Goal: Task Accomplishment & Management: Manage account settings

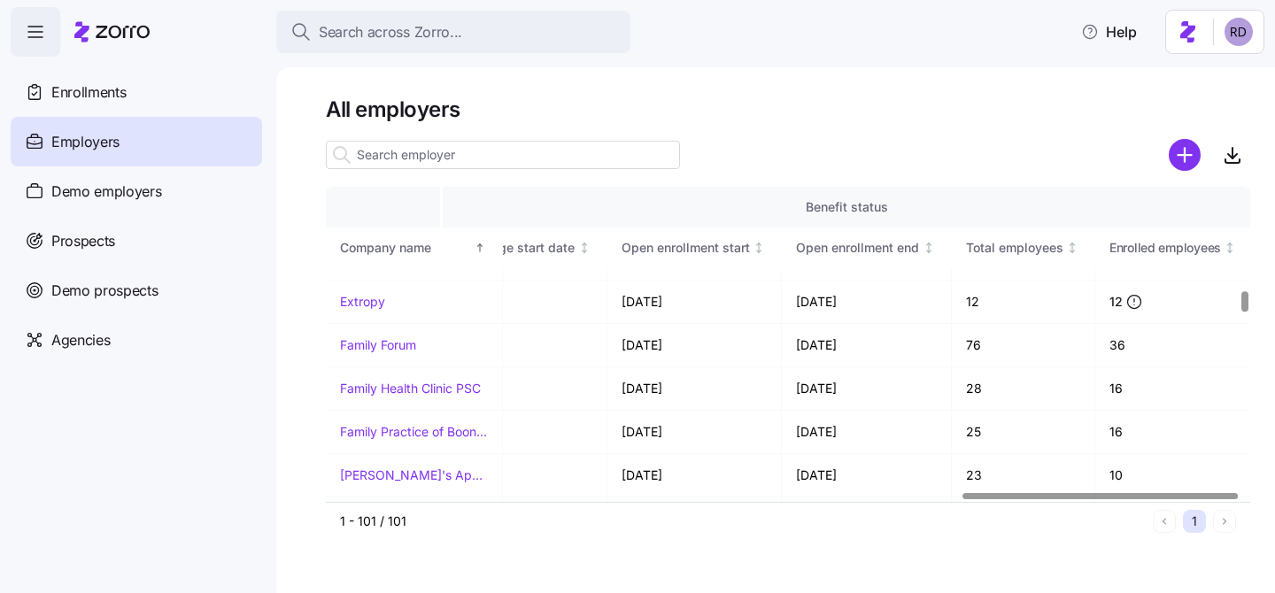
scroll to position [1520, 2133]
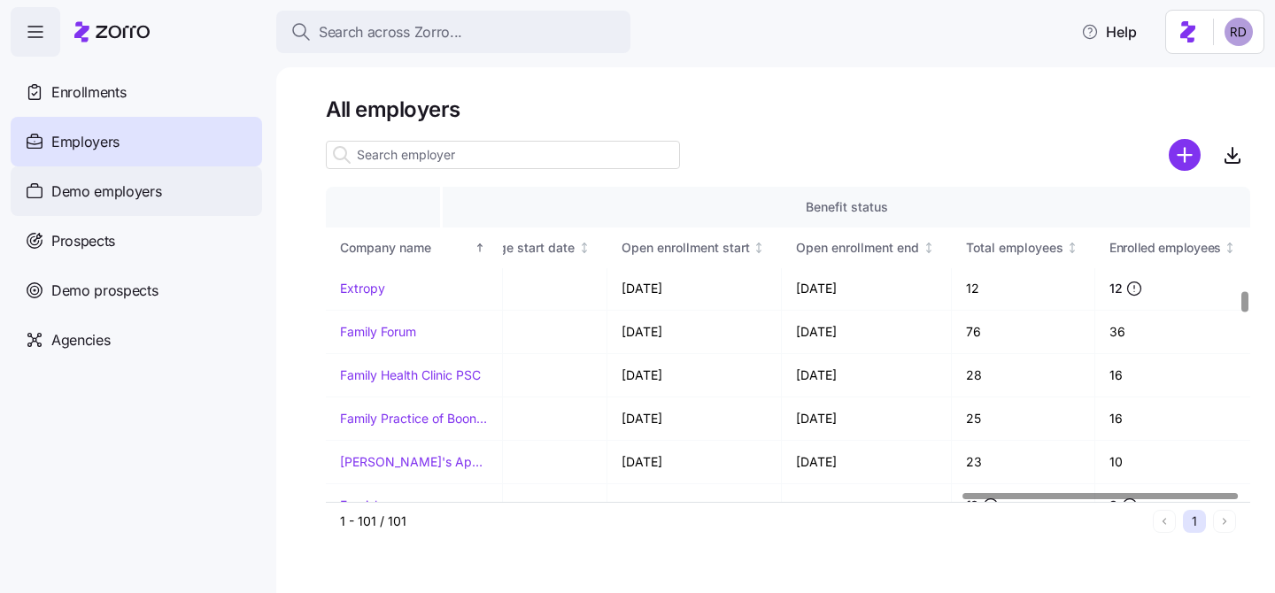
click at [133, 194] on span "Demo employers" at bounding box center [106, 192] width 111 height 22
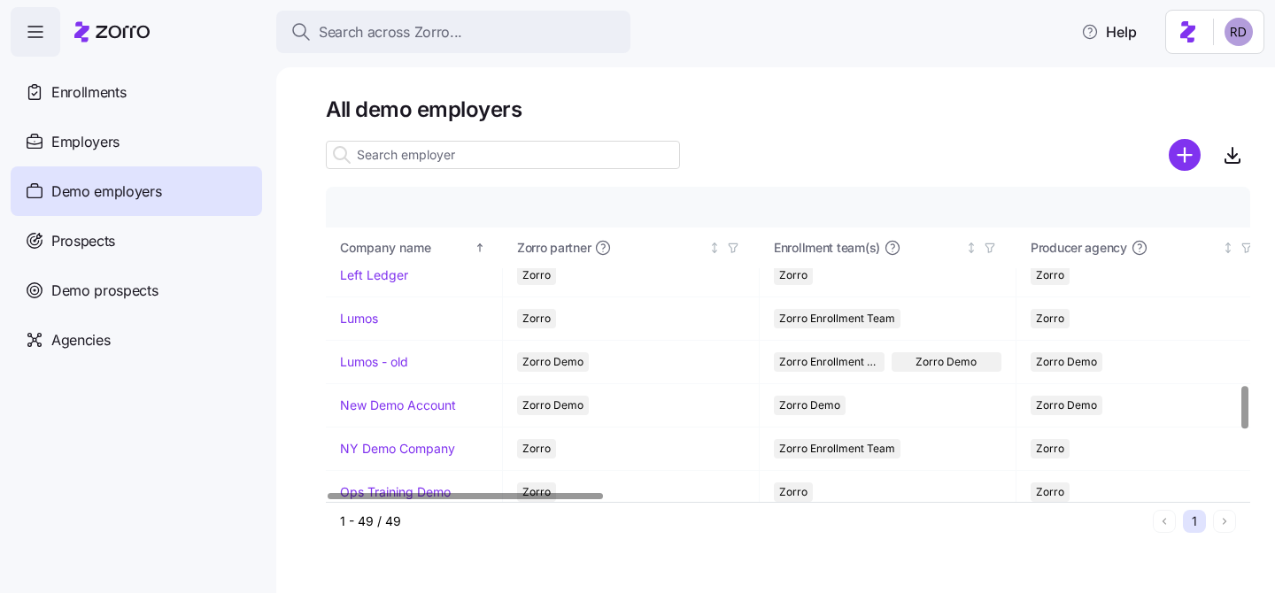
click at [401, 152] on input at bounding box center [503, 155] width 354 height 28
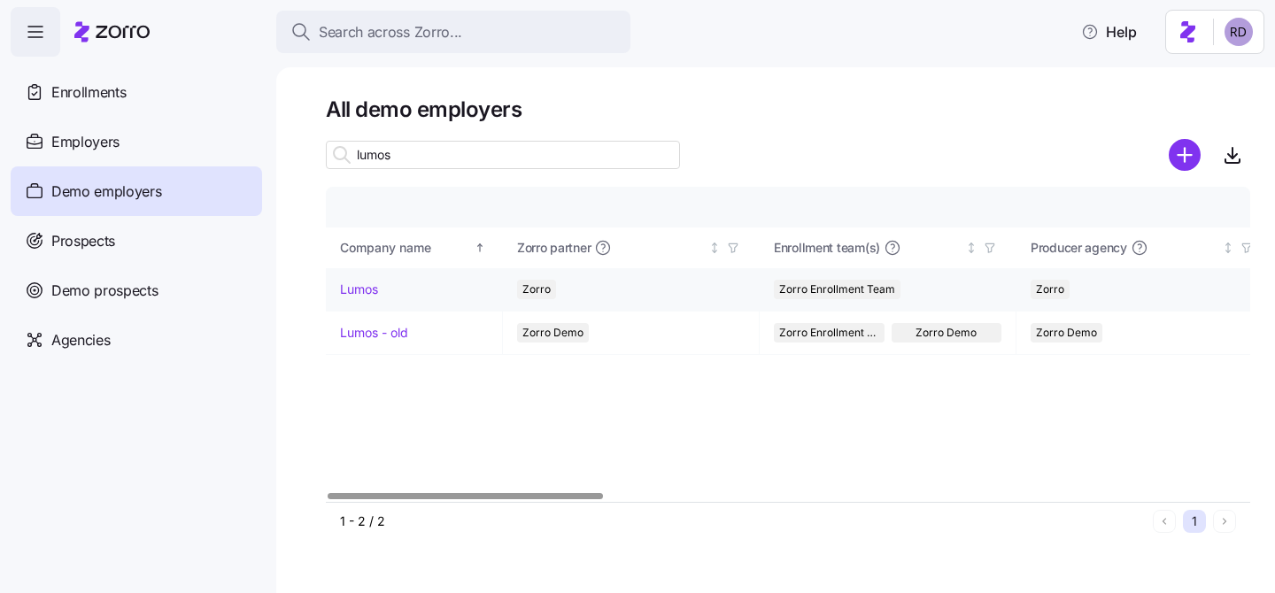
type input "lumos"
click at [373, 287] on link "Lumos" at bounding box center [359, 290] width 38 height 18
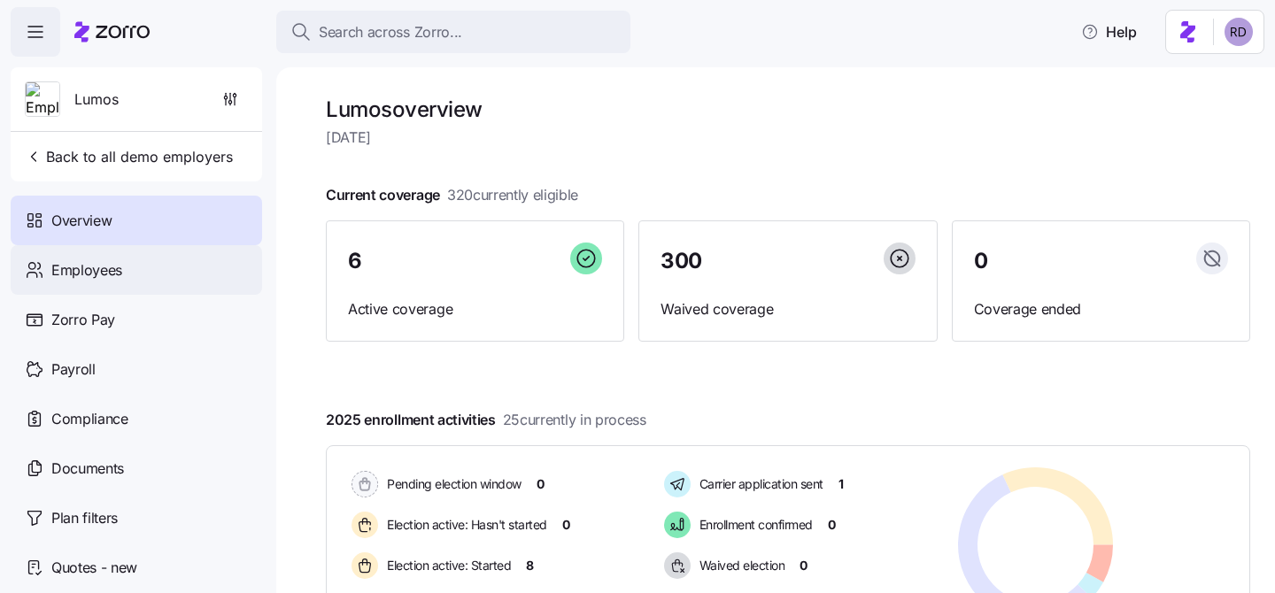
click at [55, 284] on div "Employees" at bounding box center [137, 270] width 252 height 50
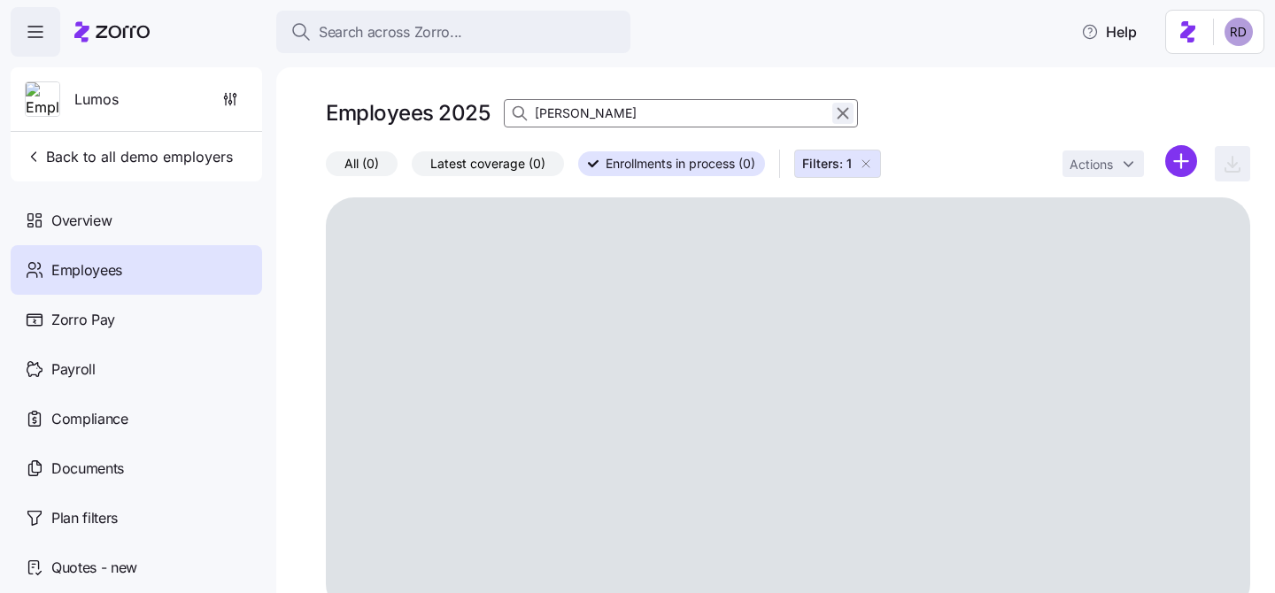
click at [840, 115] on icon "button" at bounding box center [844, 114] width 10 height 10
click at [953, 97] on div "Employees 2025" at bounding box center [788, 113] width 925 height 35
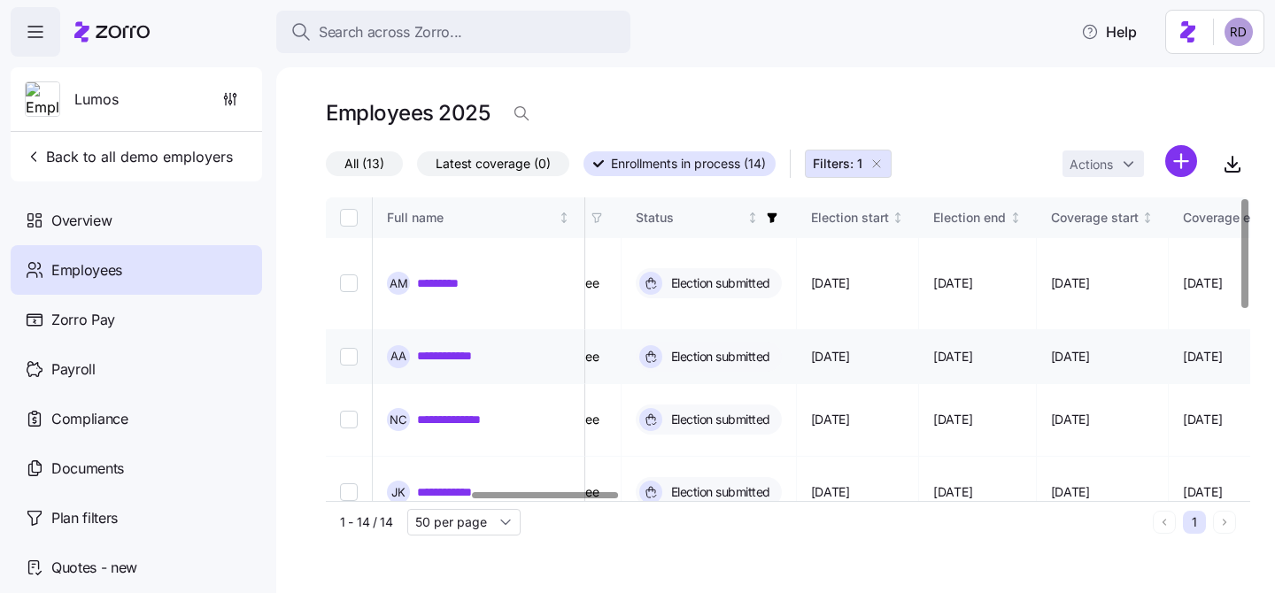
scroll to position [0, 921]
click at [899, 215] on icon "Not sorted" at bounding box center [893, 218] width 12 height 12
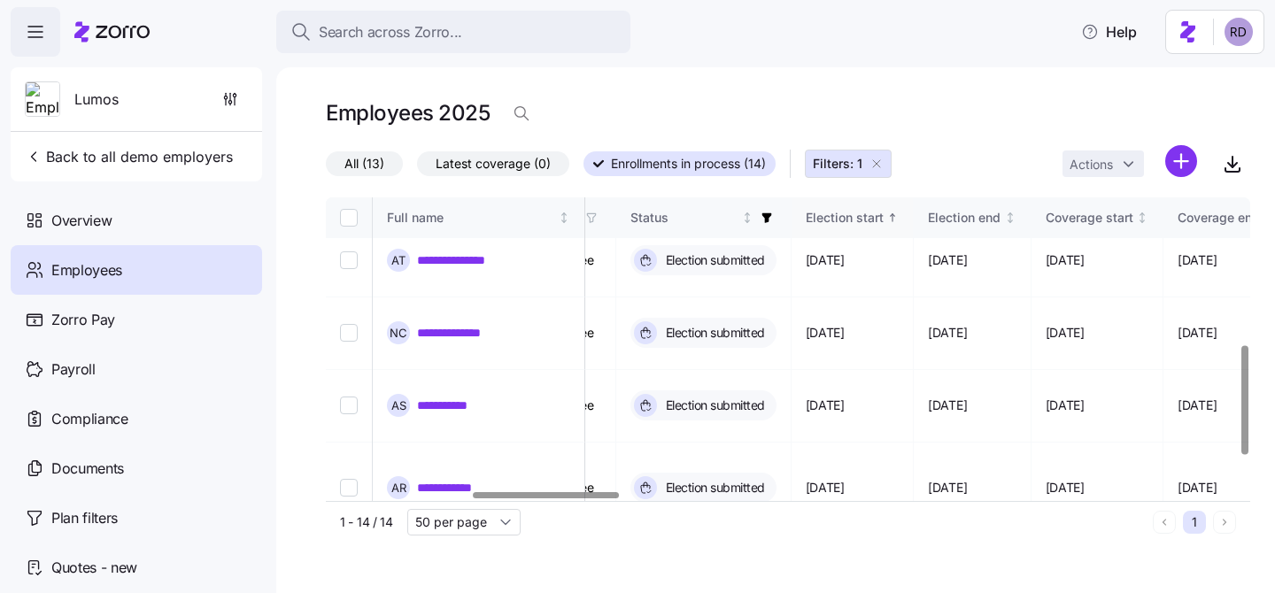
scroll to position [0, 921]
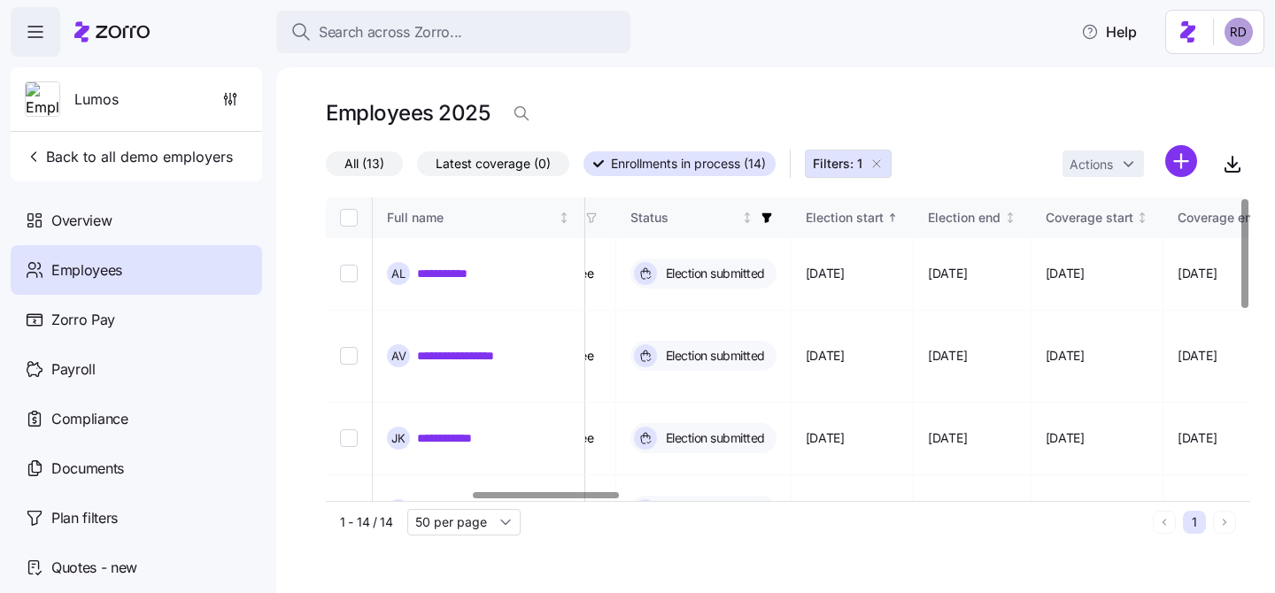
click at [754, 161] on span "Enrollments in process (14)" at bounding box center [688, 163] width 155 height 23
click at [584, 169] on input "Enrollments in process (14)" at bounding box center [584, 169] width 0 height 0
click at [376, 163] on span "All (13)" at bounding box center [365, 163] width 40 height 23
click at [326, 168] on input "All (13)" at bounding box center [326, 168] width 0 height 0
click at [892, 164] on button "Filters: 1" at bounding box center [848, 164] width 87 height 28
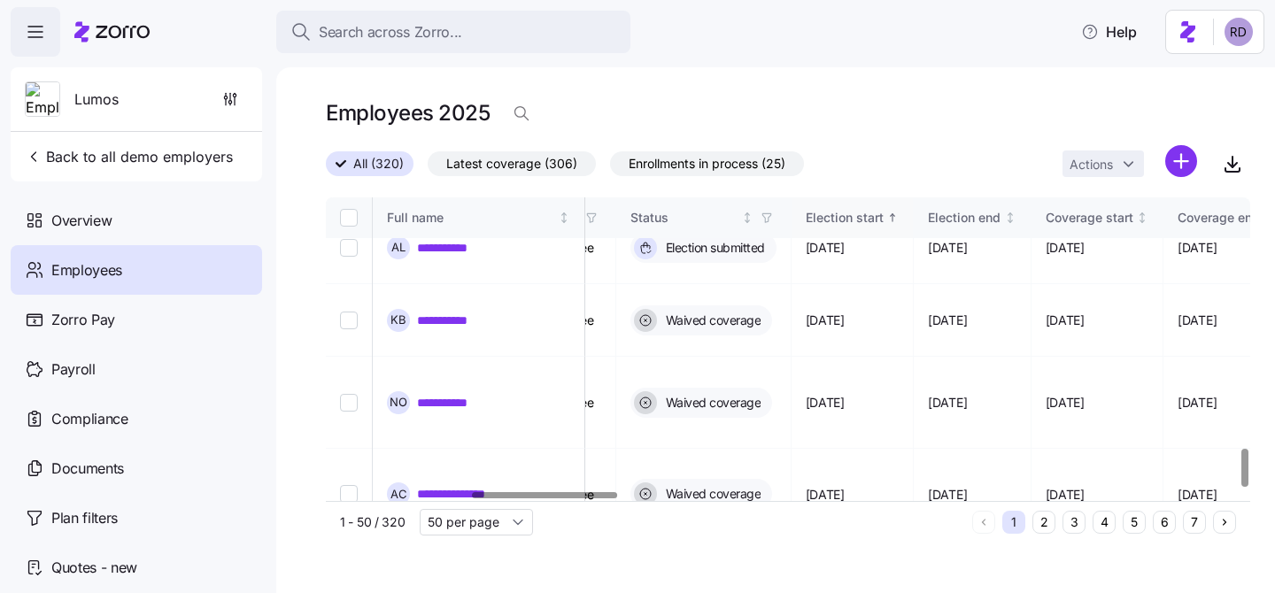
scroll to position [2004, 921]
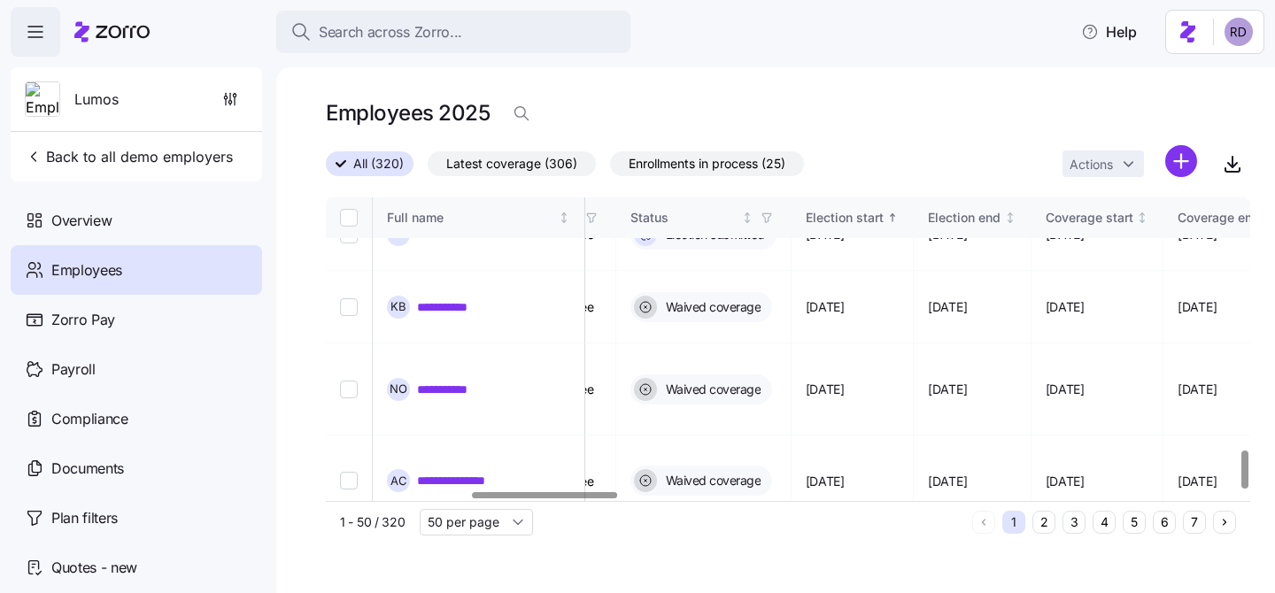
click at [1043, 520] on button "2" at bounding box center [1044, 522] width 23 height 23
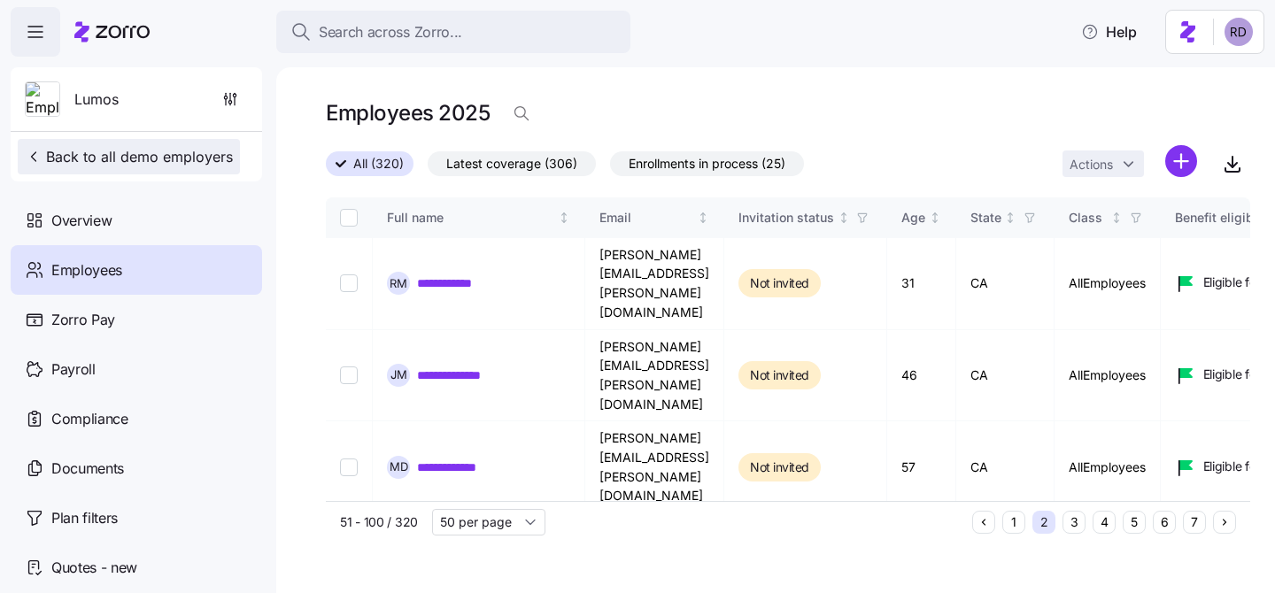
click at [66, 162] on span "Back to all demo employers" at bounding box center [129, 156] width 208 height 21
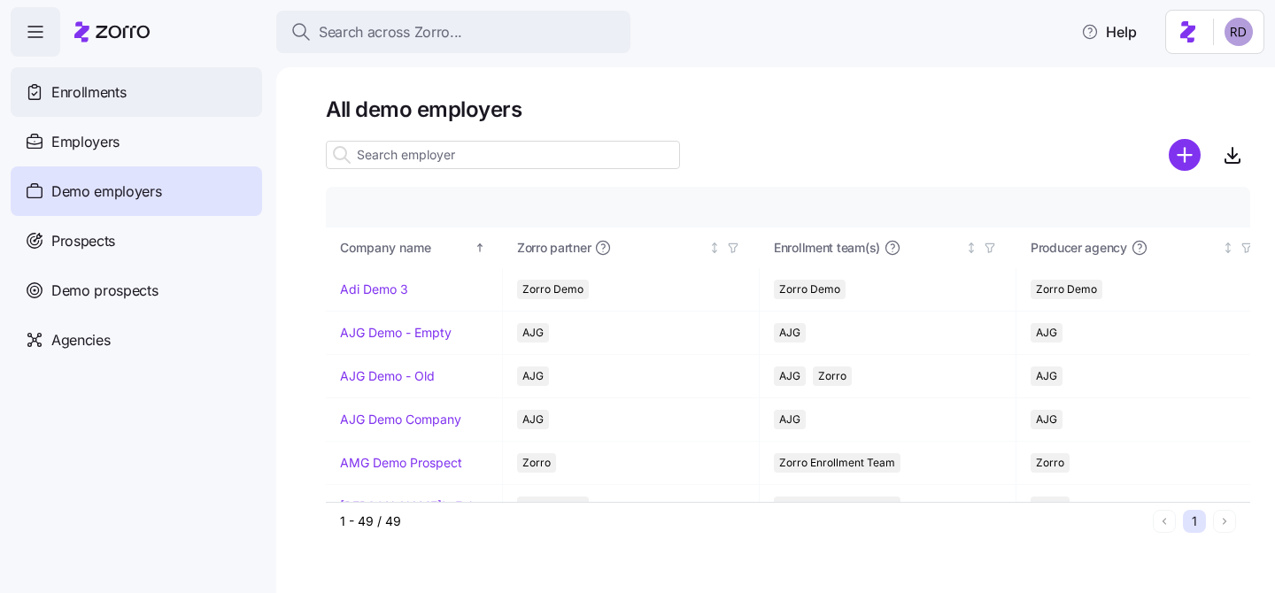
click at [165, 89] on div "Enrollments" at bounding box center [137, 92] width 252 height 50
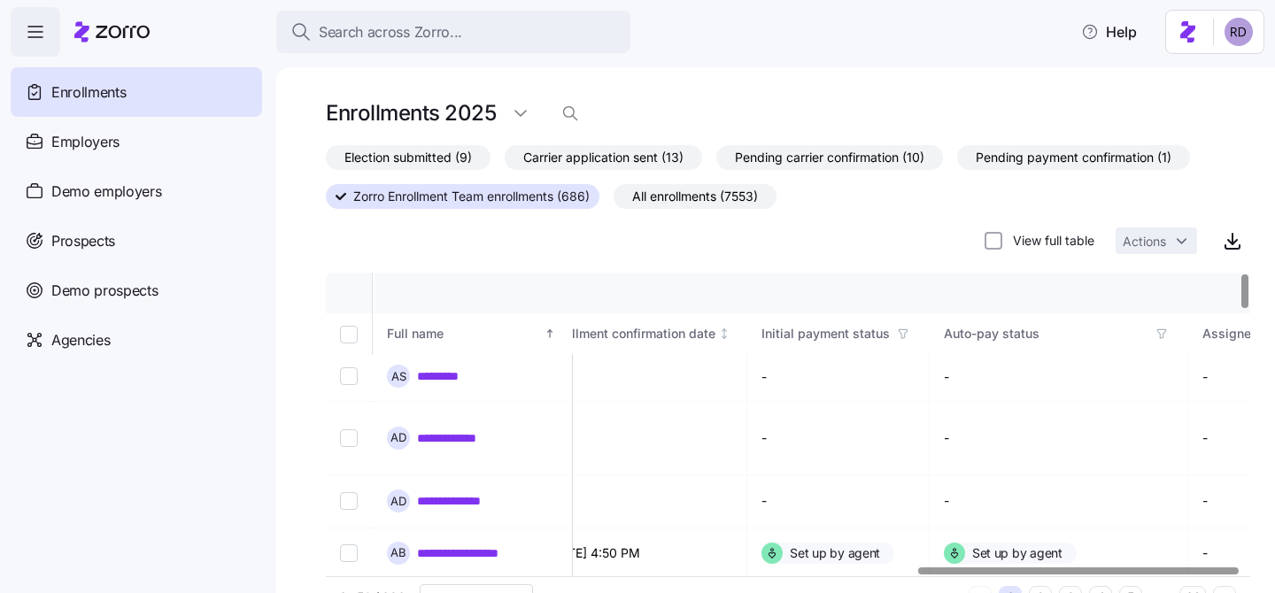
scroll to position [0, 1708]
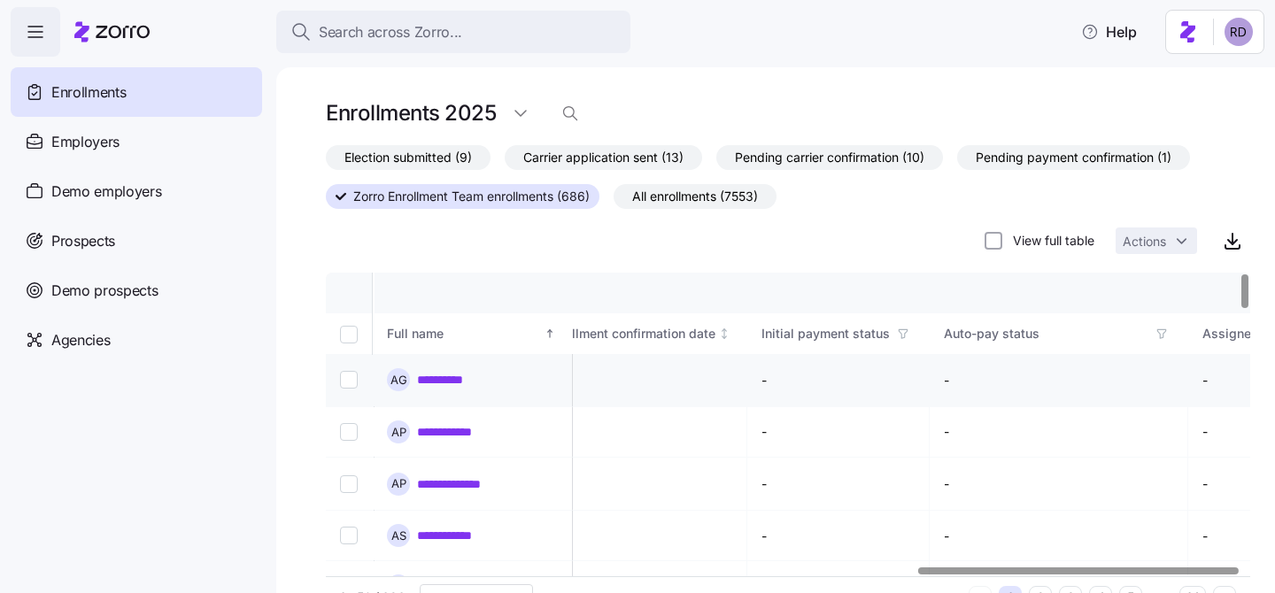
click at [348, 387] on input "Select record 1" at bounding box center [349, 380] width 18 height 18
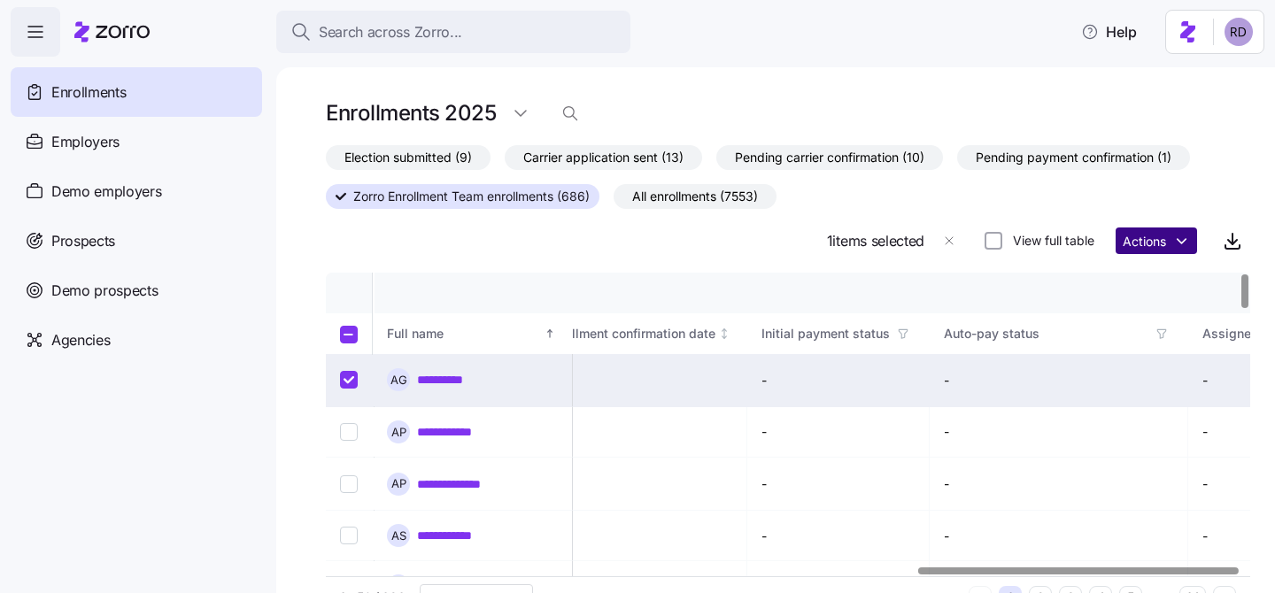
click at [1128, 240] on html "**********" at bounding box center [637, 291] width 1275 height 583
click at [349, 376] on input "Select record 1" at bounding box center [349, 380] width 18 height 18
checkbox input "false"
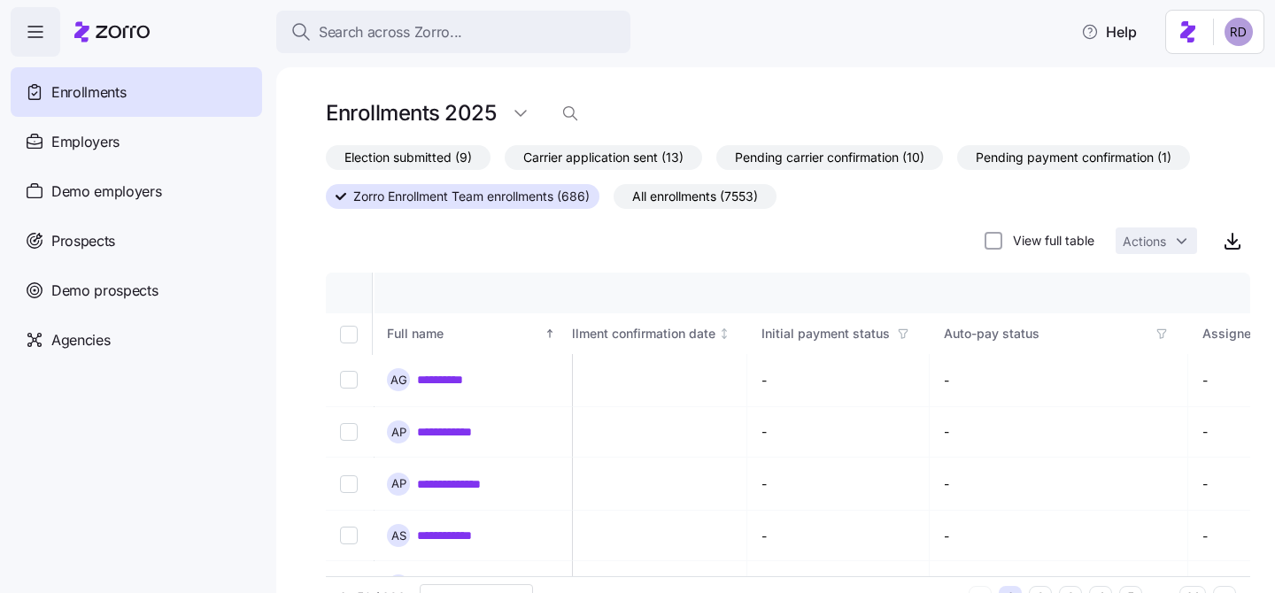
click at [446, 159] on span "Election submitted (9)" at bounding box center [409, 157] width 128 height 23
click at [326, 162] on input "Election submitted (9)" at bounding box center [326, 162] width 0 height 0
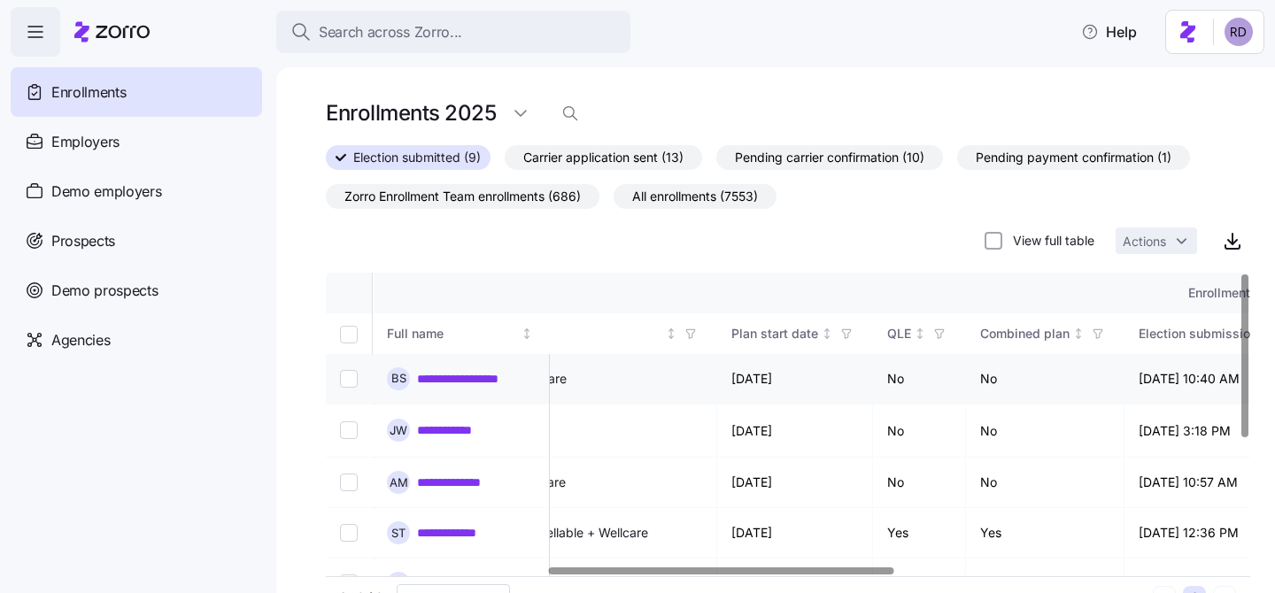
scroll to position [0, 802]
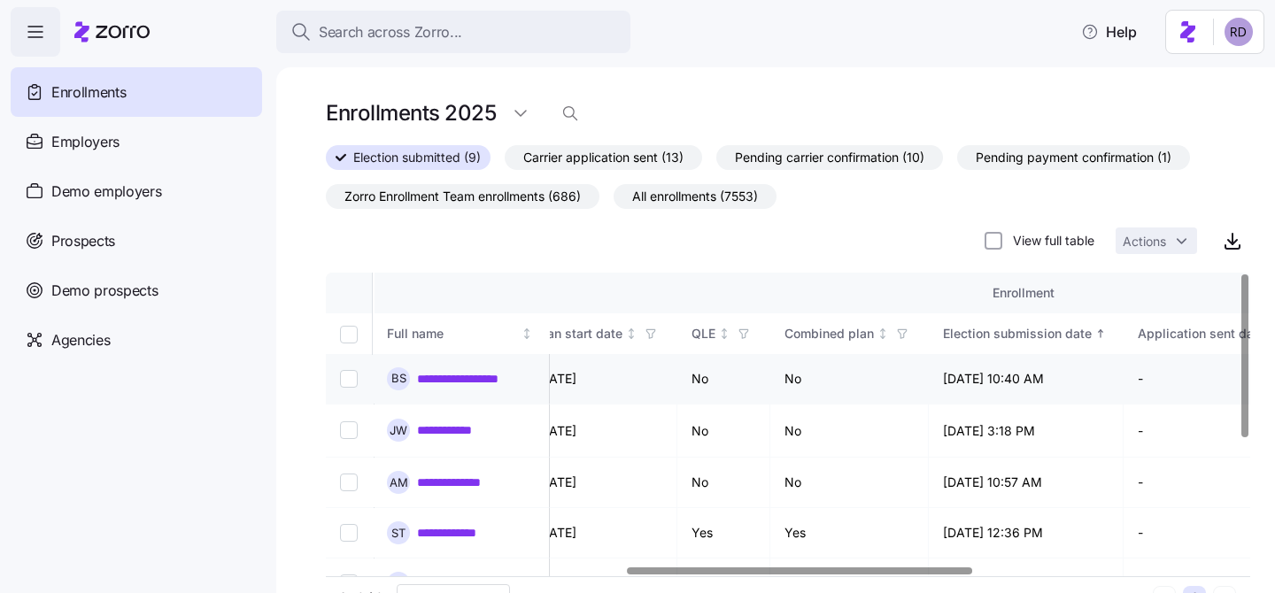
click at [338, 380] on td at bounding box center [350, 379] width 49 height 50
click at [346, 380] on input "Select record 1" at bounding box center [349, 379] width 18 height 18
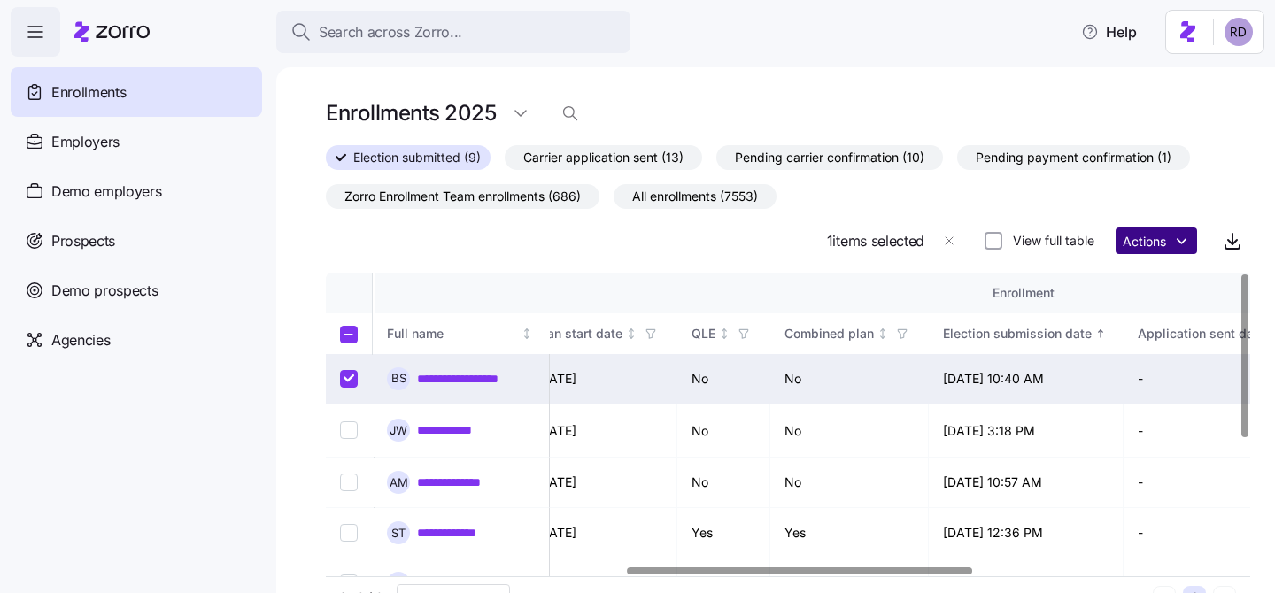
click at [1127, 238] on html "**********" at bounding box center [637, 291] width 1275 height 583
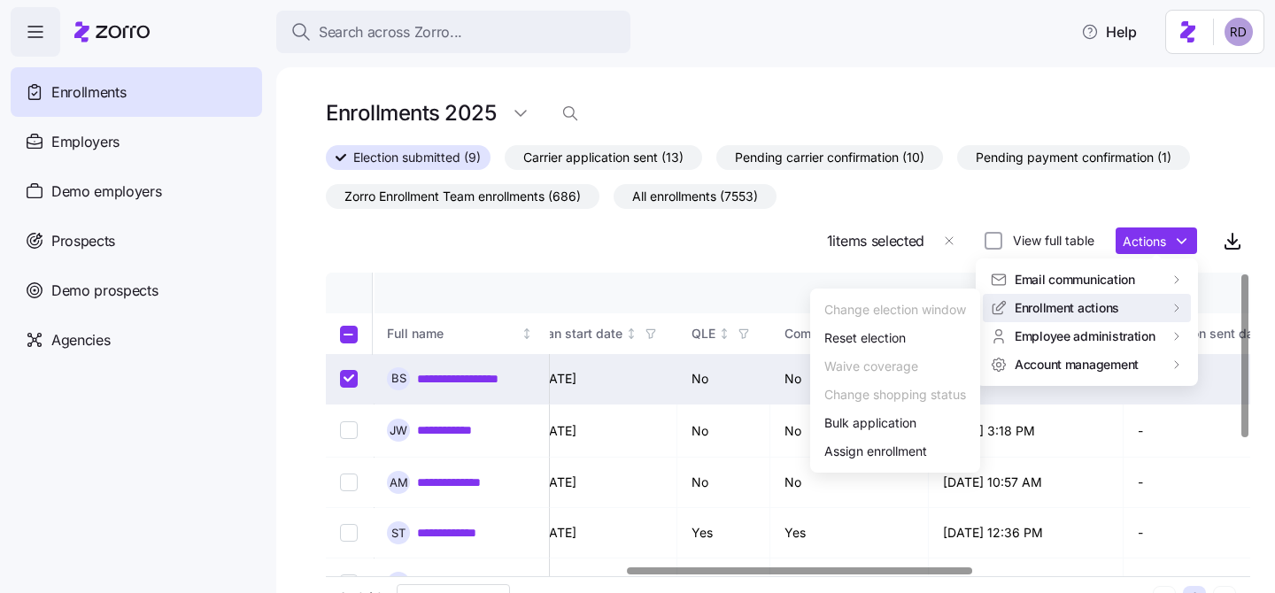
click at [609, 244] on html "**********" at bounding box center [637, 291] width 1275 height 583
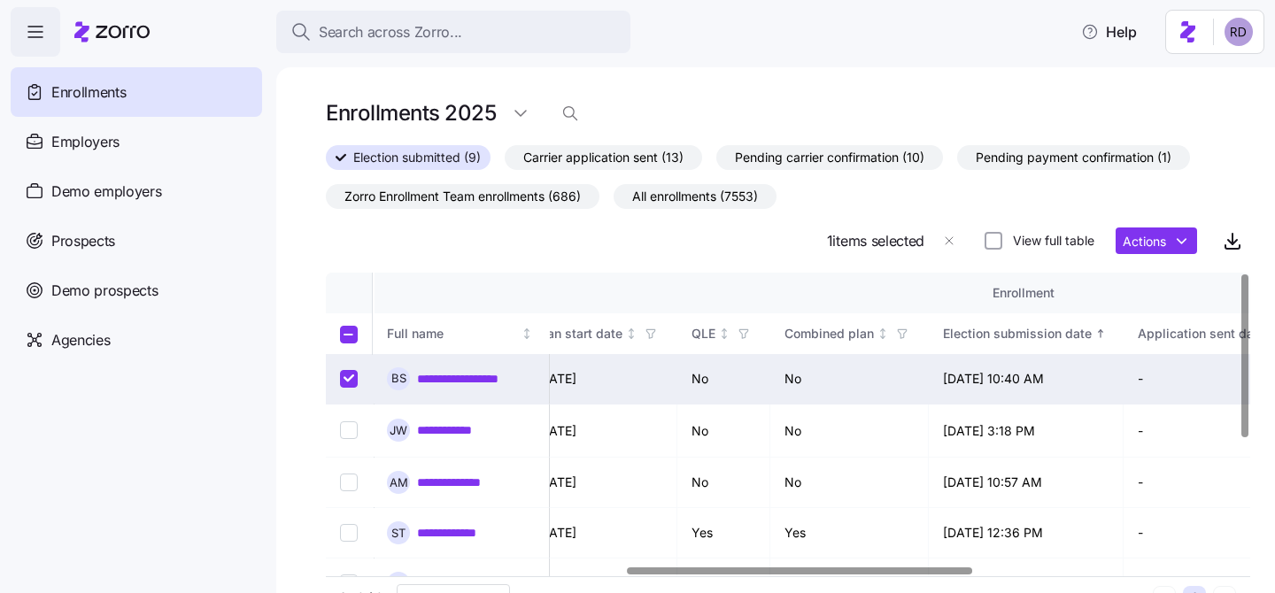
click at [353, 374] on input "Select record 1" at bounding box center [349, 379] width 18 height 18
checkbox input "false"
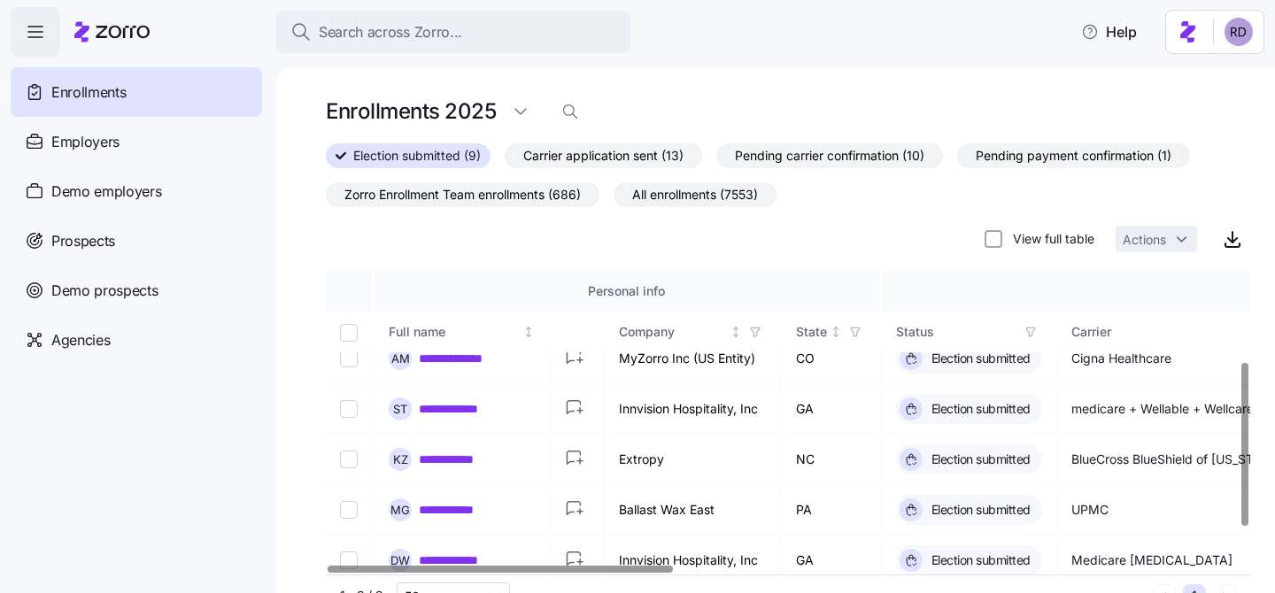
scroll to position [0, 0]
